Goal: Transaction & Acquisition: Subscribe to service/newsletter

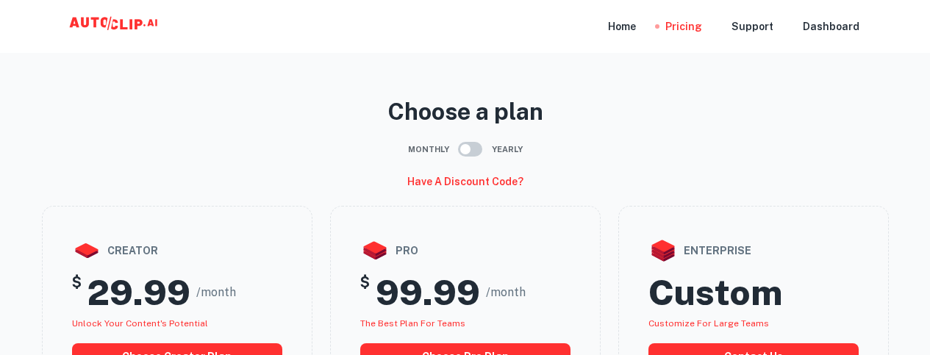
click at [172, 42] on div "Home Pricing Support Dashboard" at bounding box center [465, 26] width 882 height 53
click at [124, 28] on icon at bounding box center [123, 24] width 7 height 10
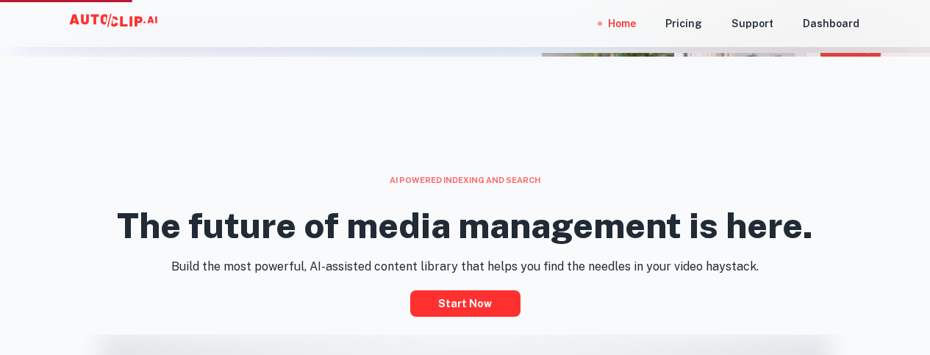
scroll to position [466, 0]
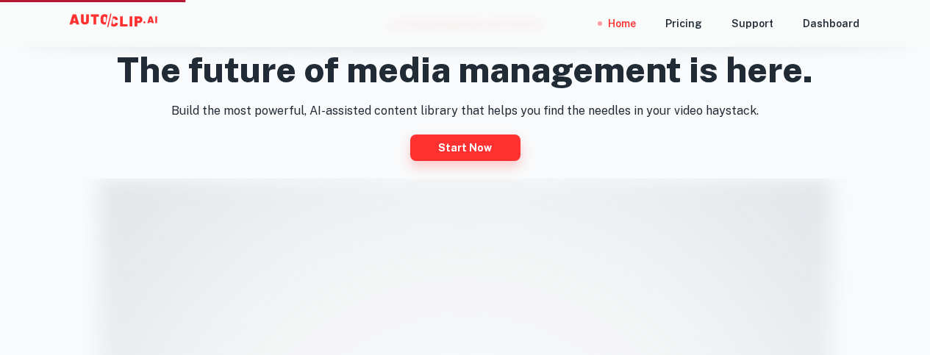
click at [493, 145] on link "Start now" at bounding box center [465, 148] width 110 height 26
